Goal: Task Accomplishment & Management: Manage account settings

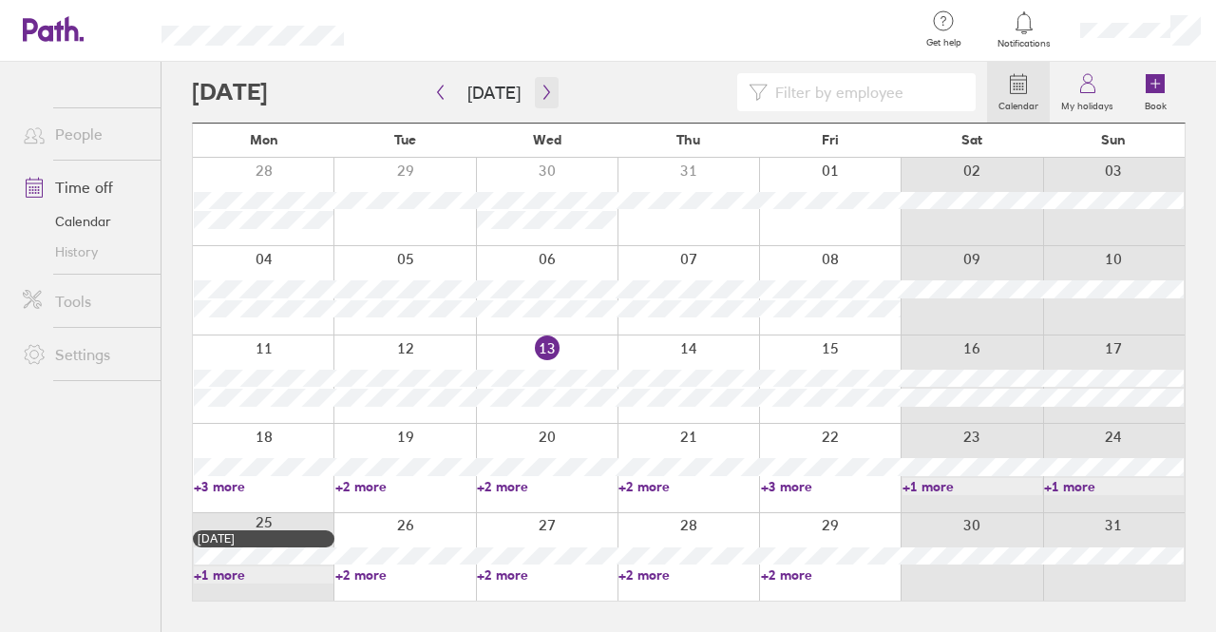
click at [540, 91] on icon "button" at bounding box center [547, 92] width 14 height 15
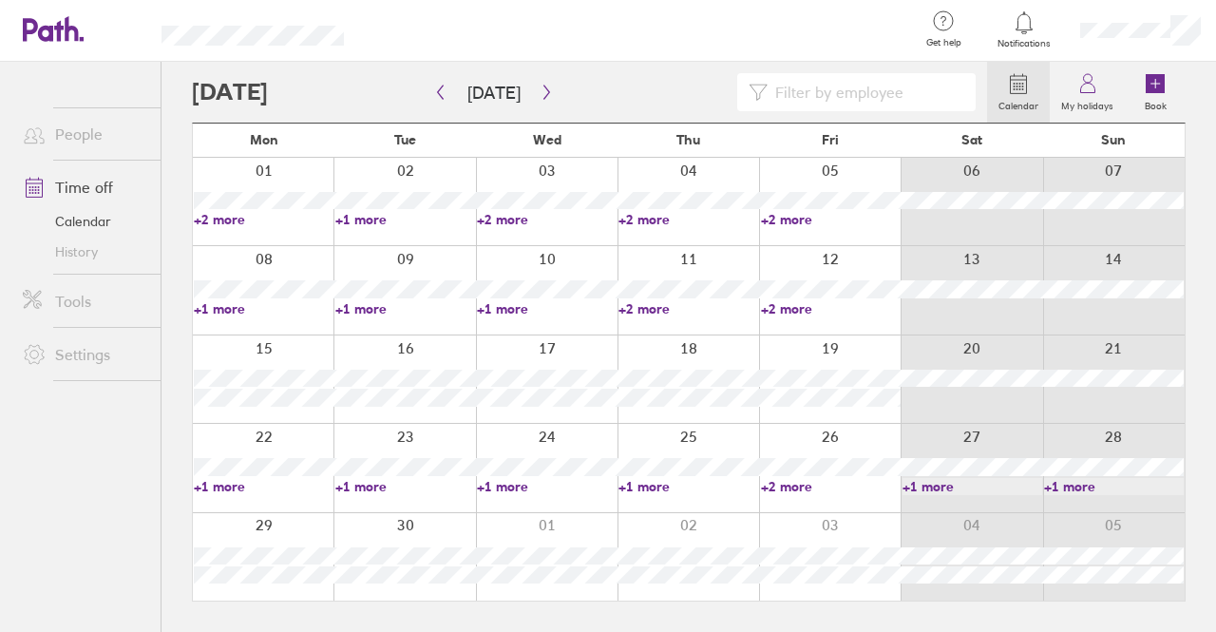
click at [155, 453] on ul "People Time off Calendar History Tools Settings" at bounding box center [80, 315] width 161 height 507
click at [772, 301] on link "+2 more" at bounding box center [831, 308] width 140 height 17
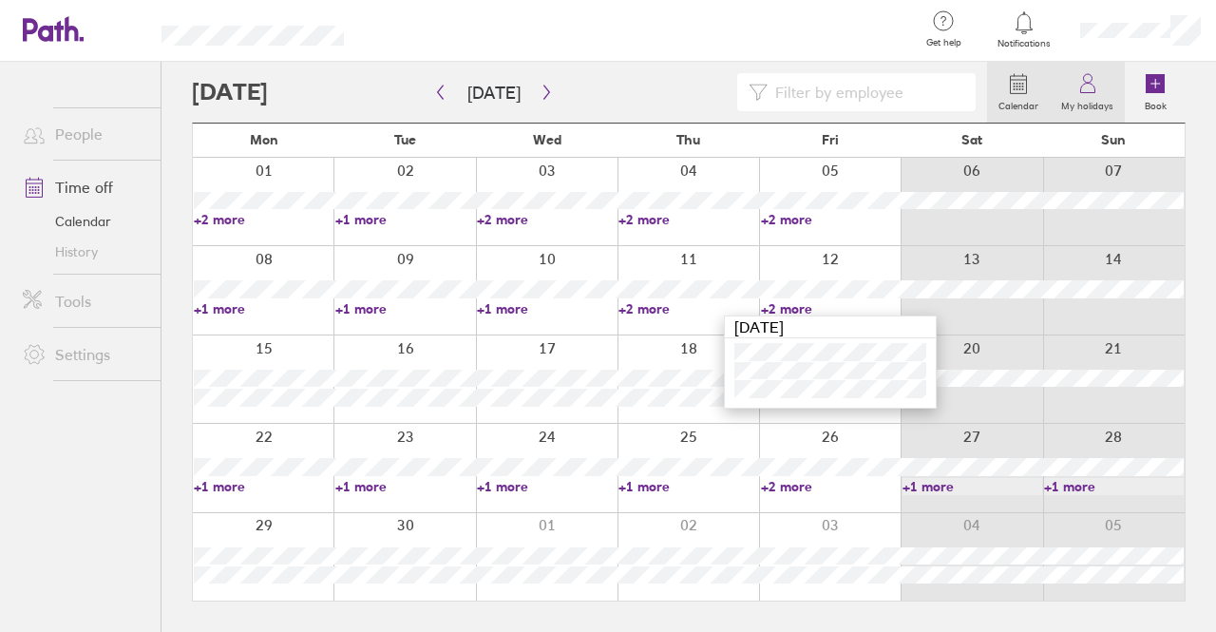
click at [1099, 83] on icon at bounding box center [1087, 83] width 23 height 23
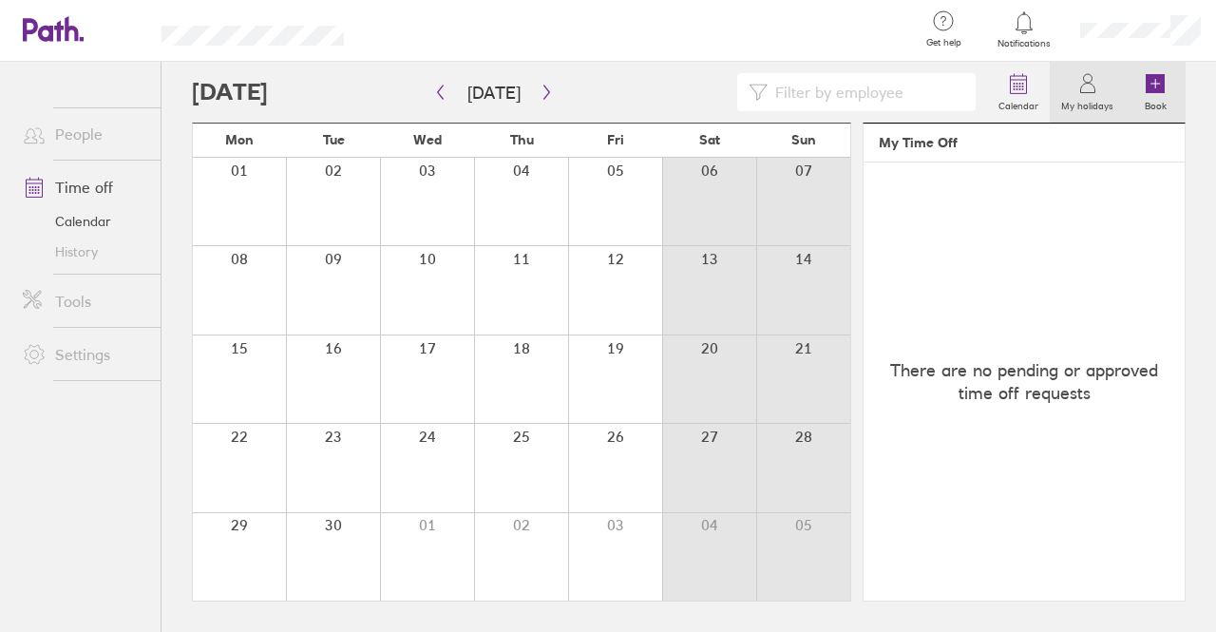
click at [1152, 88] on icon at bounding box center [1155, 83] width 19 height 19
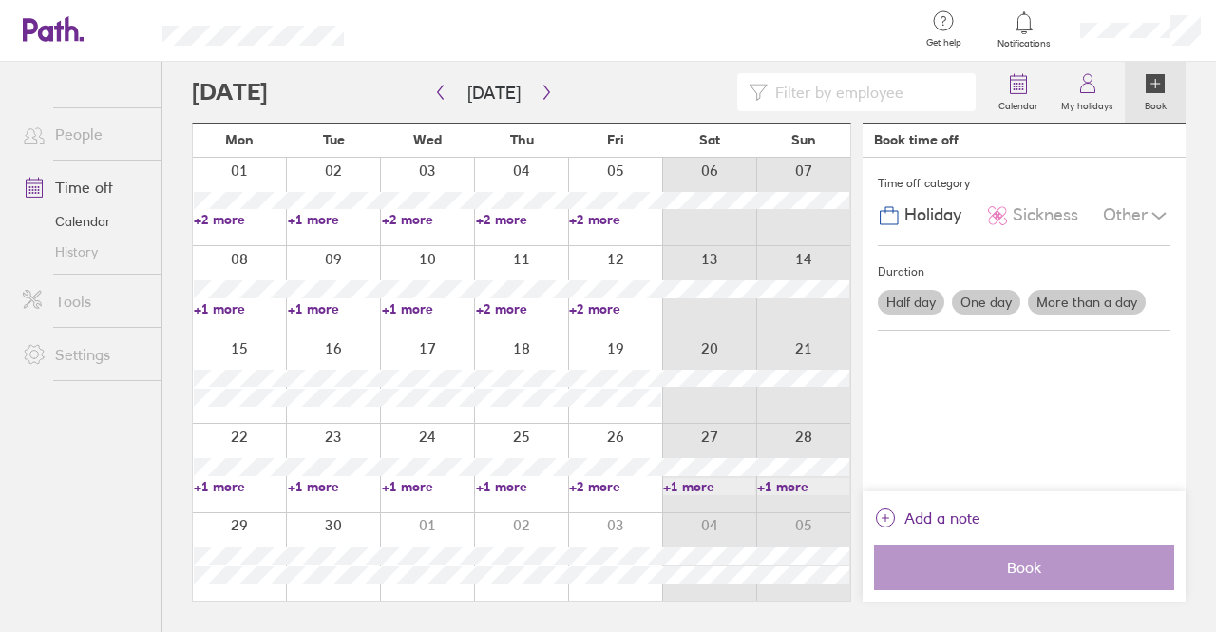
click at [89, 218] on link "Calendar" at bounding box center [84, 221] width 153 height 30
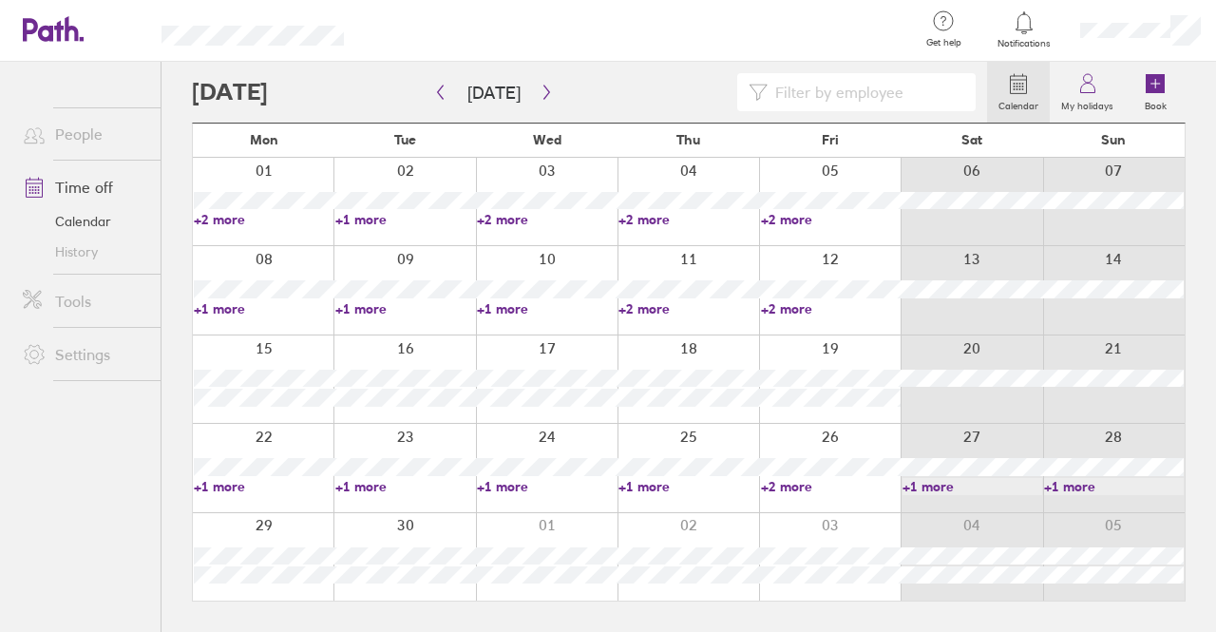
click at [56, 127] on link "People" at bounding box center [84, 134] width 153 height 38
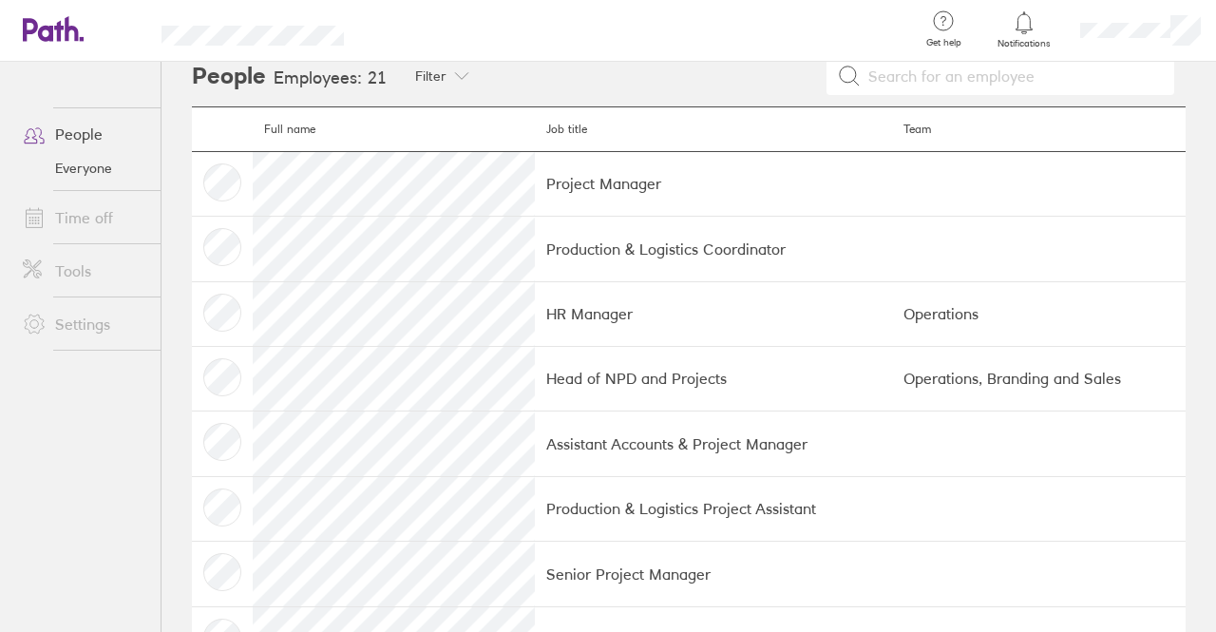
scroll to position [8, 0]
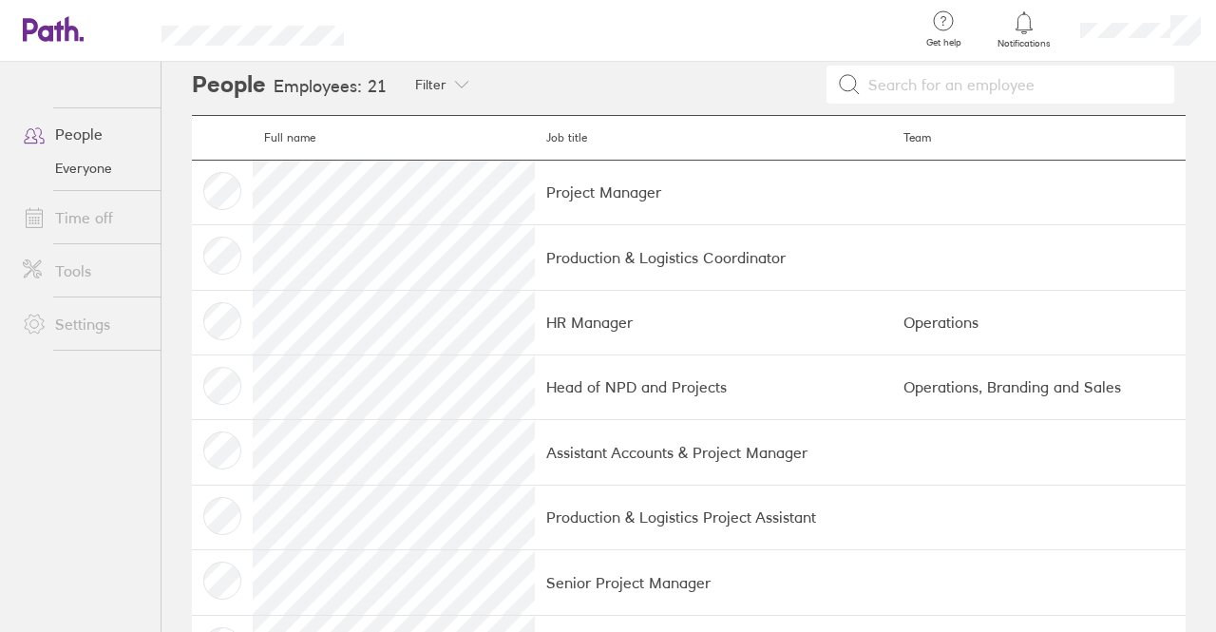
click at [87, 271] on link "Tools" at bounding box center [84, 271] width 153 height 38
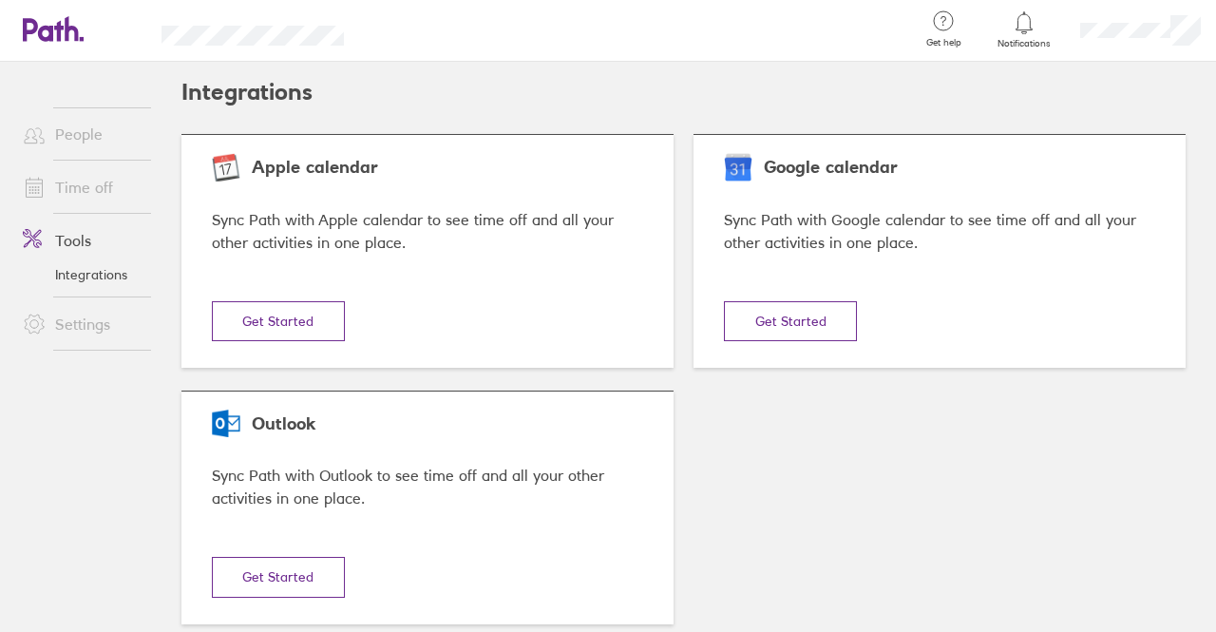
scroll to position [33, 0]
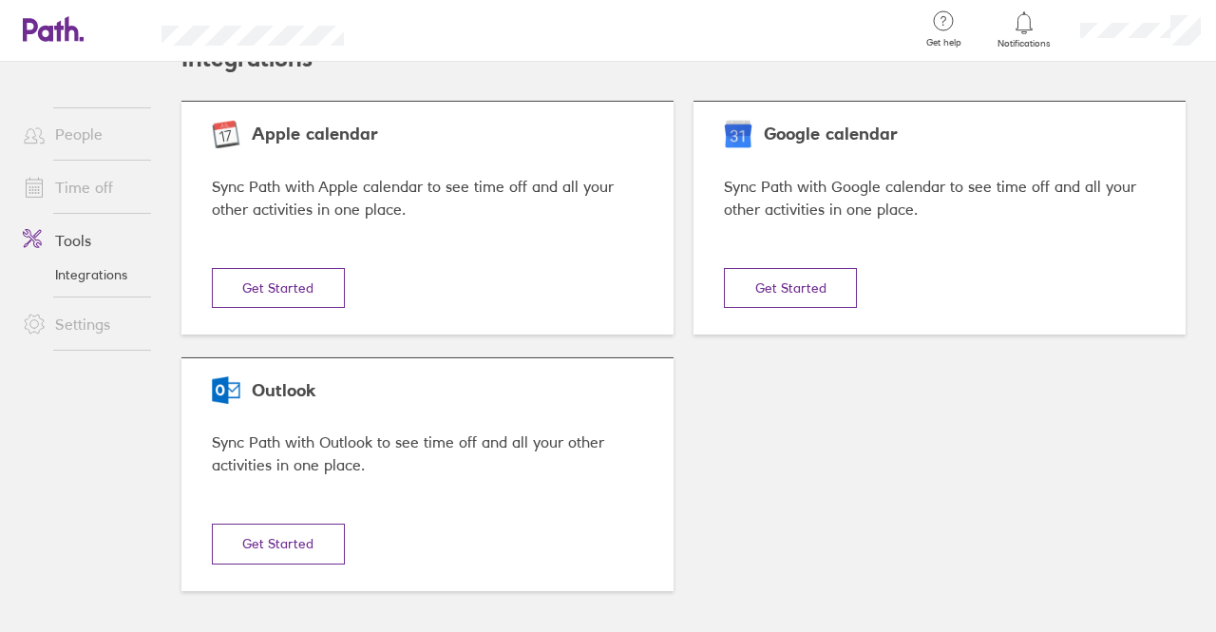
click at [70, 187] on link "Time off" at bounding box center [84, 187] width 153 height 38
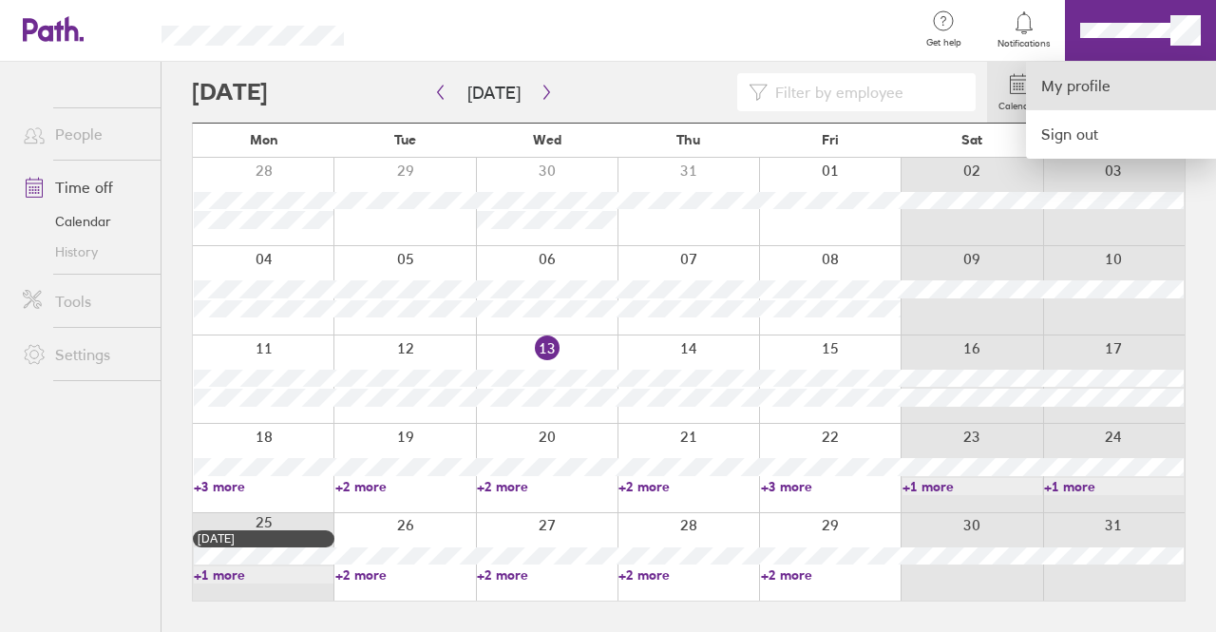
click at [1075, 90] on link "My profile" at bounding box center [1121, 86] width 190 height 48
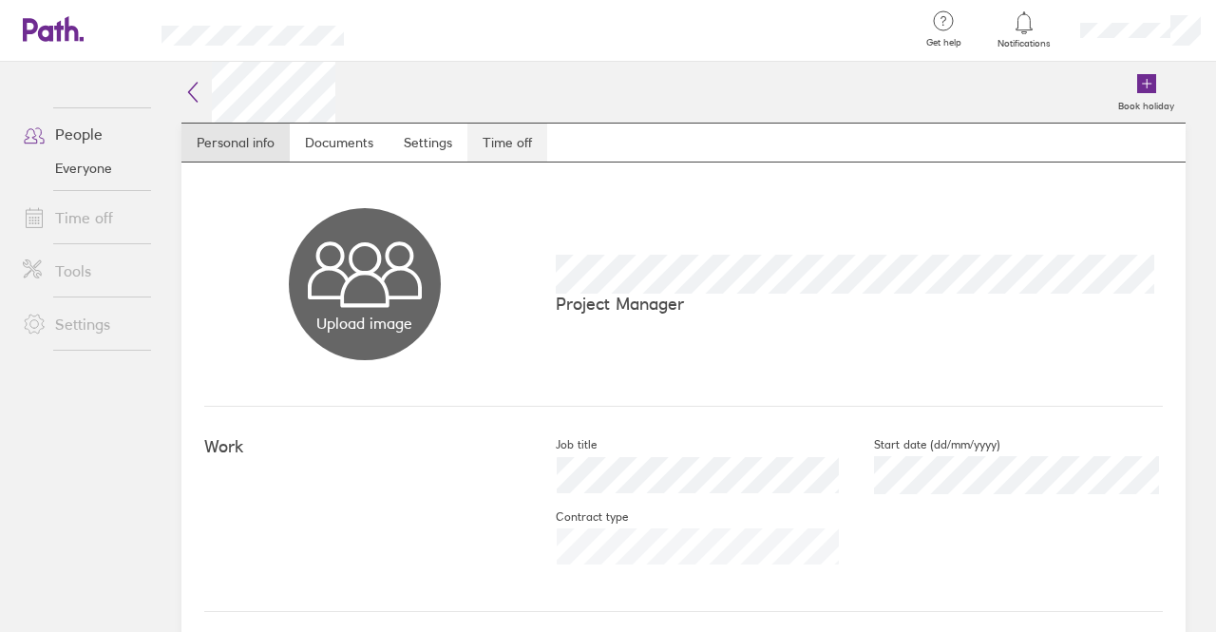
click at [511, 140] on link "Time off" at bounding box center [507, 143] width 80 height 38
